Goal: Task Accomplishment & Management: Use online tool/utility

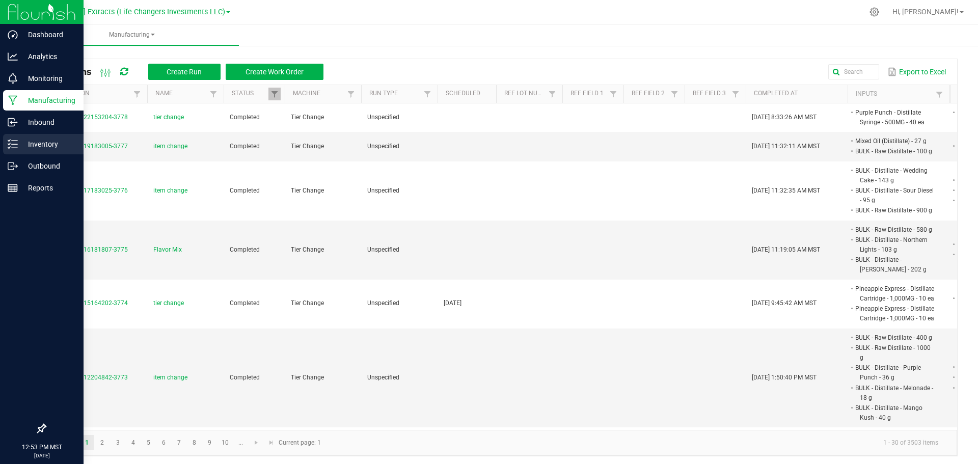
click at [32, 149] on p "Inventory" at bounding box center [48, 144] width 61 height 12
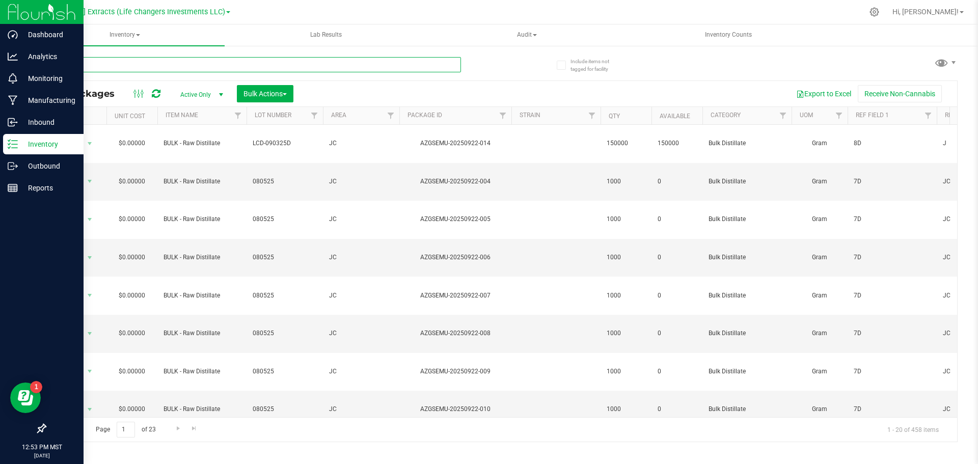
click at [174, 66] on input "text" at bounding box center [253, 64] width 416 height 15
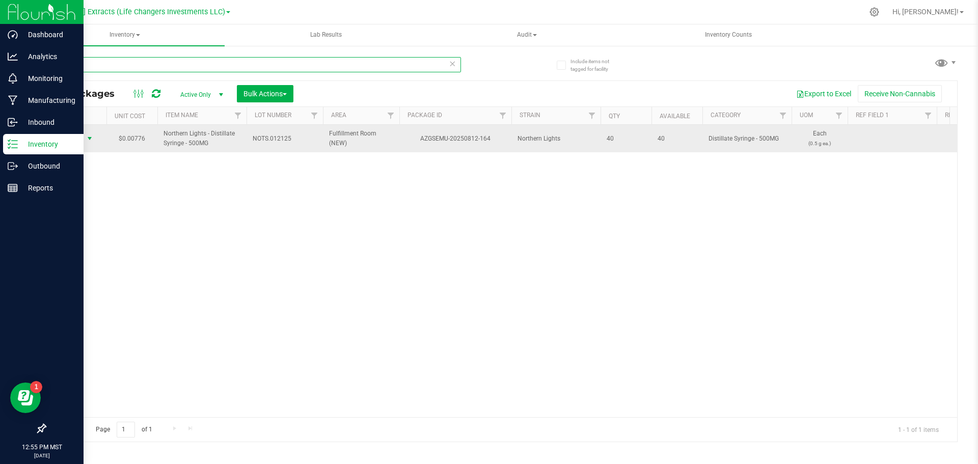
type input "812-164"
click at [82, 135] on span "Action" at bounding box center [68, 138] width 27 height 14
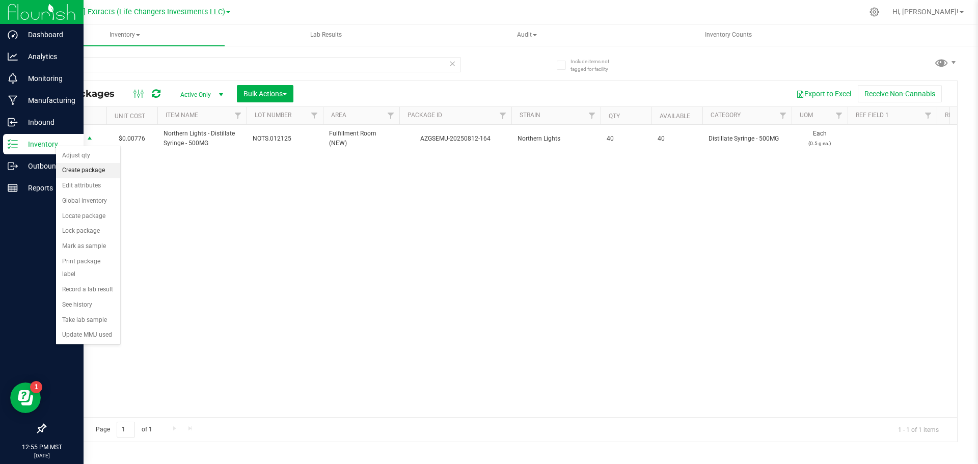
click at [85, 172] on li "Create package" at bounding box center [88, 170] width 64 height 15
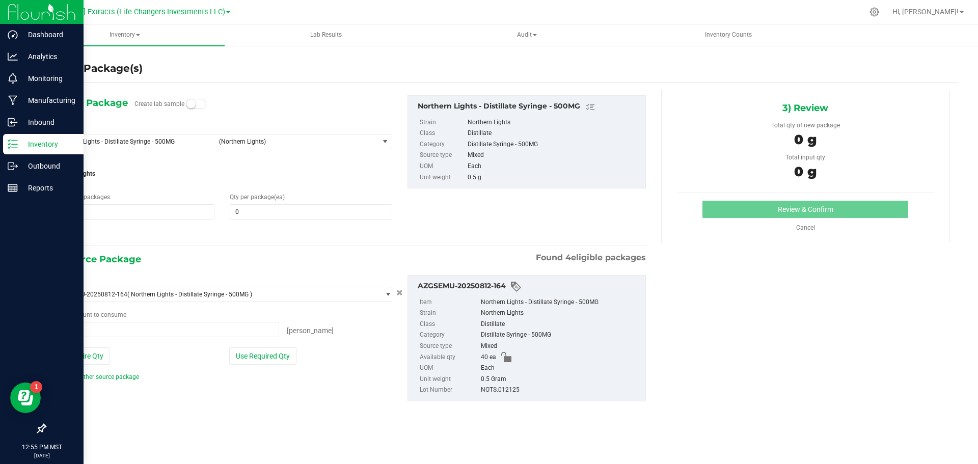
type input "0 ea"
click at [240, 210] on span "0 0" at bounding box center [311, 211] width 162 height 15
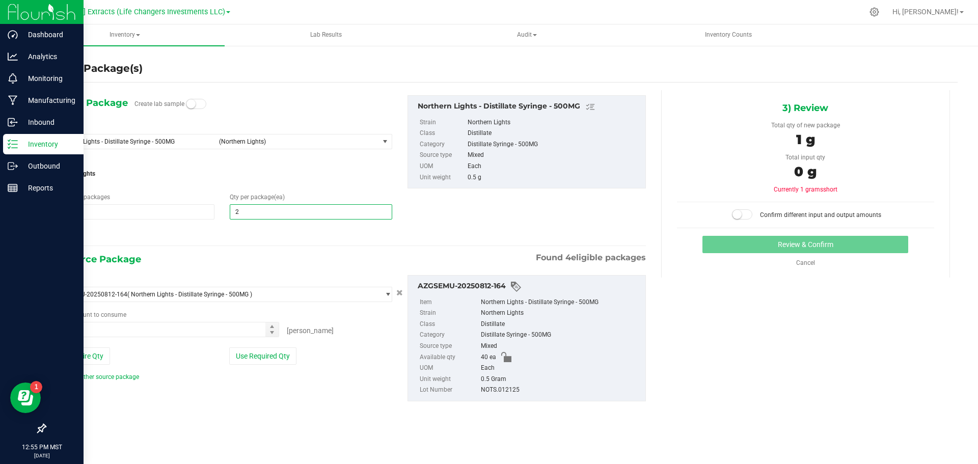
type input "25"
click at [59, 231] on icon at bounding box center [57, 233] width 11 height 13
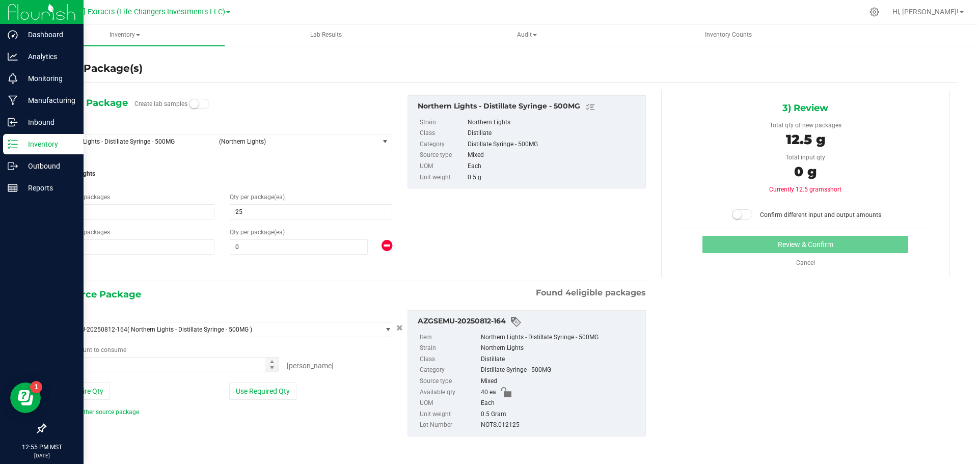
type input "25"
click at [305, 246] on span "0 0" at bounding box center [299, 246] width 138 height 15
type input "15"
click at [561, 239] on div "1) New Package Create lab samples Select Item Northern Lights - Distillate Syri…" at bounding box center [349, 185] width 608 height 180
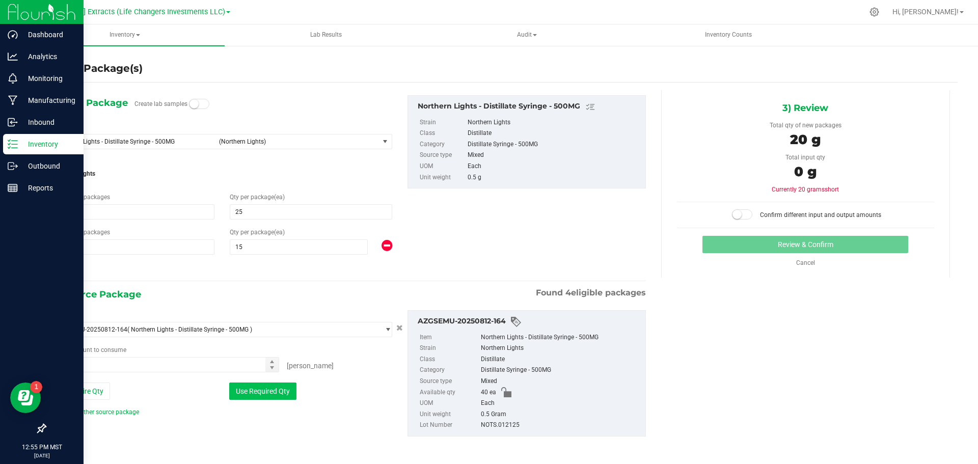
click at [258, 391] on button "Use Required Qty" at bounding box center [262, 390] width 67 height 17
type input "40 ea"
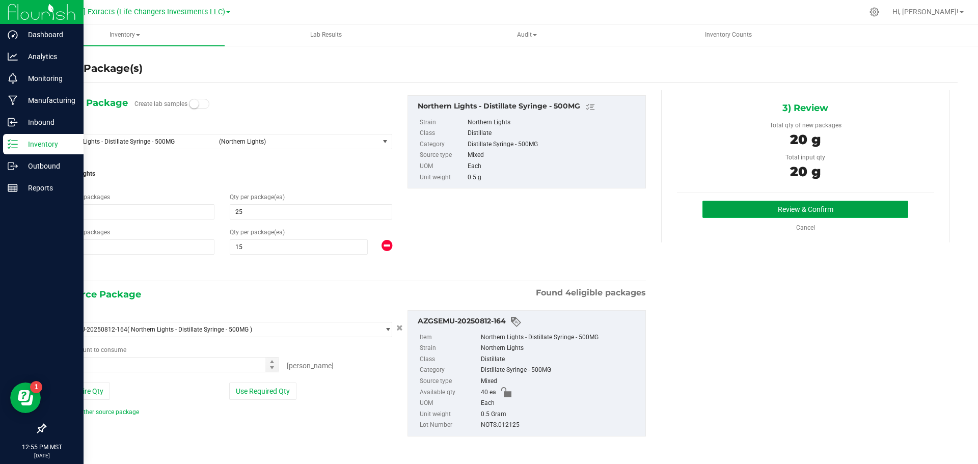
click at [750, 206] on button "Review & Confirm" at bounding box center [805, 209] width 206 height 17
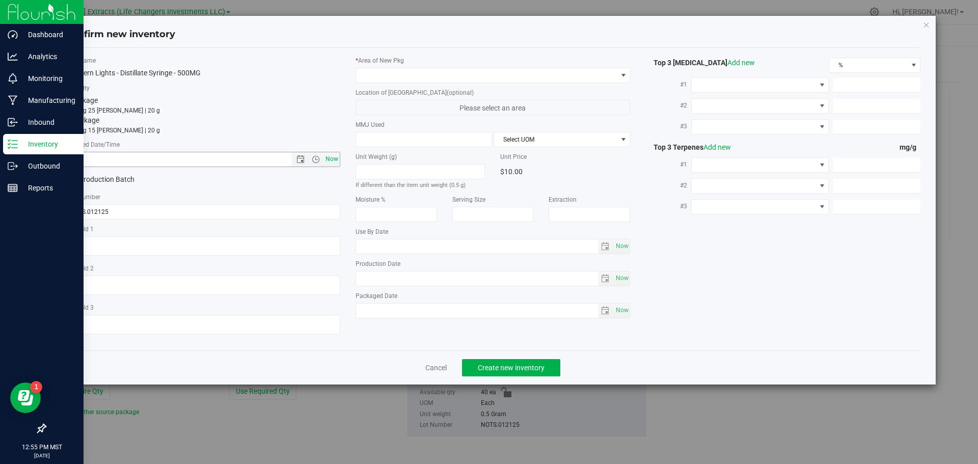
click at [333, 158] on span "Now" at bounding box center [331, 159] width 17 height 15
type input "[DATE] 12:55 PM"
click at [396, 74] on span at bounding box center [486, 75] width 261 height 14
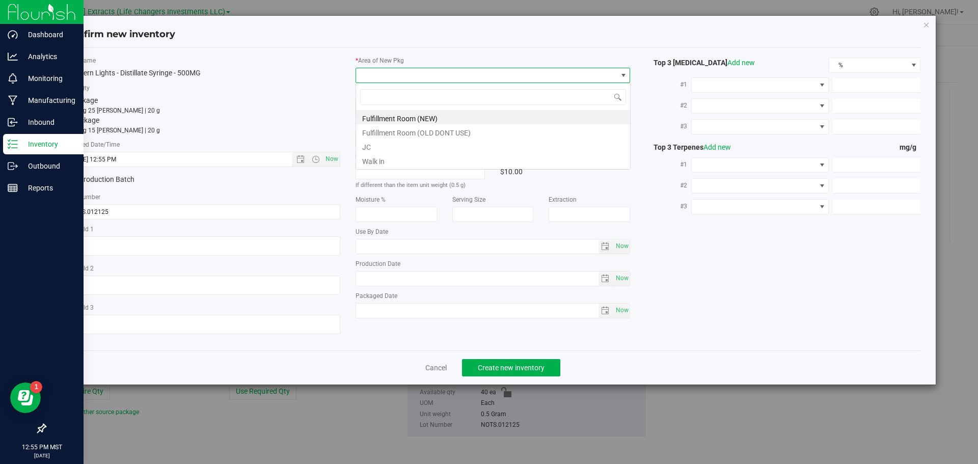
scroll to position [15, 275]
click at [415, 115] on li "Fulfillment Room (NEW)" at bounding box center [493, 117] width 274 height 14
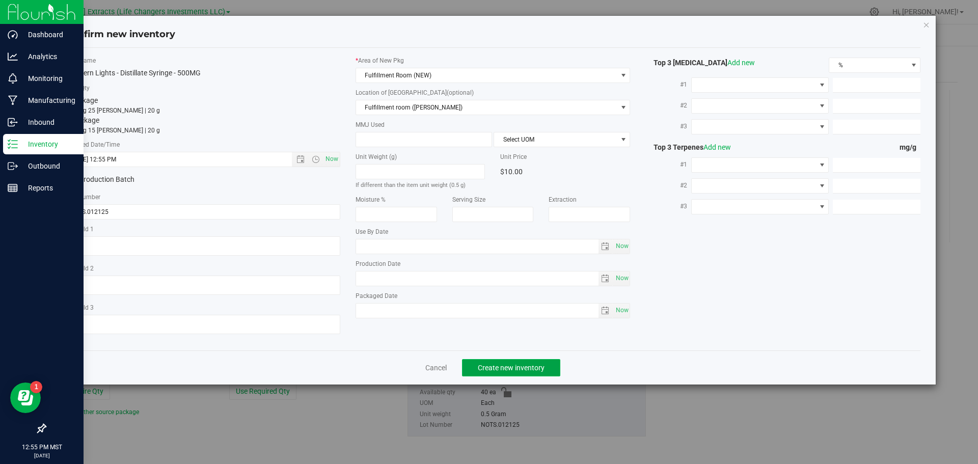
click at [485, 372] on button "Create new inventory" at bounding box center [511, 367] width 98 height 17
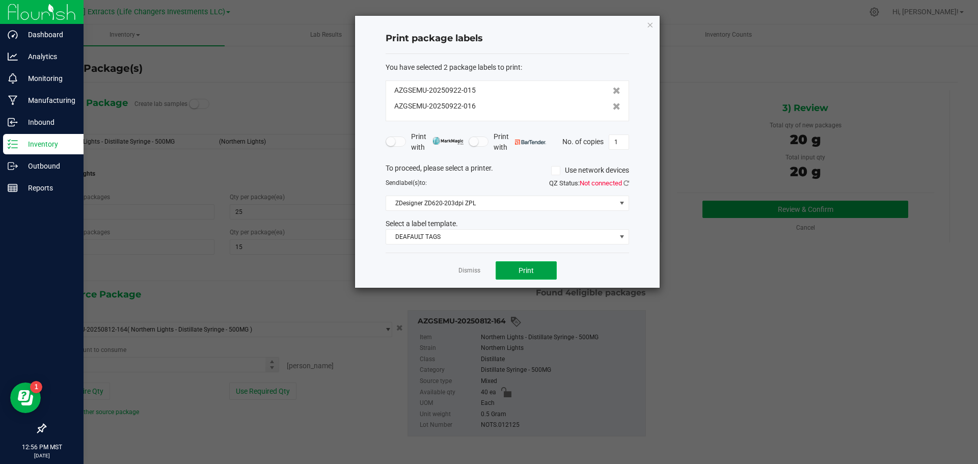
click at [514, 269] on button "Print" at bounding box center [525, 270] width 61 height 18
